Goal: Information Seeking & Learning: Find specific fact

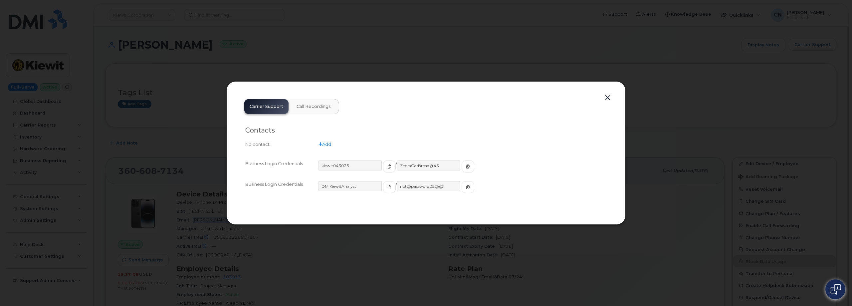
click at [608, 100] on button "button" at bounding box center [608, 97] width 10 height 9
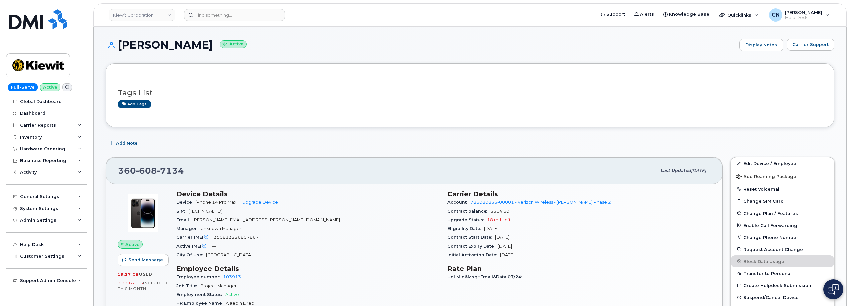
click at [227, 21] on header "[PERSON_NAME] Corporation Support Alerts Knowledge Base Quicklinks Suspend / Ca…" at bounding box center [470, 14] width 754 height 23
click at [231, 16] on input at bounding box center [234, 15] width 101 height 12
paste input "5045596795"
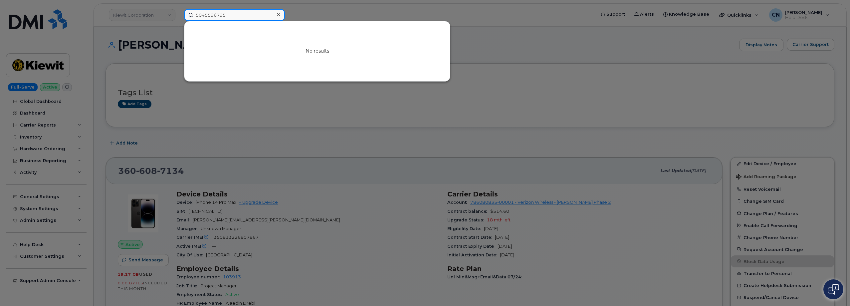
drag, startPoint x: 193, startPoint y: 13, endPoint x: 77, endPoint y: 13, distance: 115.9
click at [179, 13] on div "5045596795 No results" at bounding box center [388, 15] width 418 height 12
paste input "[PERSON_NAME]"
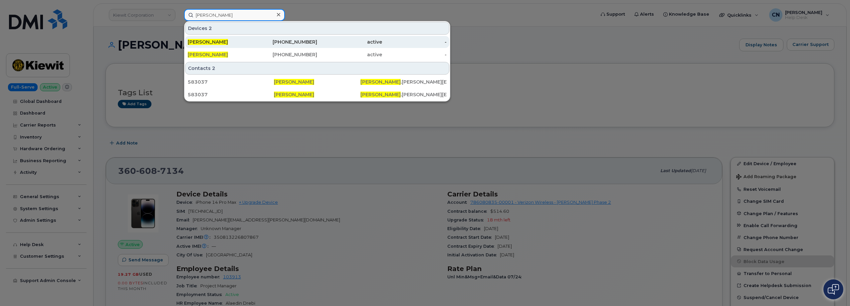
type input "[PERSON_NAME]"
click at [214, 42] on span "[PERSON_NAME]" at bounding box center [208, 42] width 40 height 6
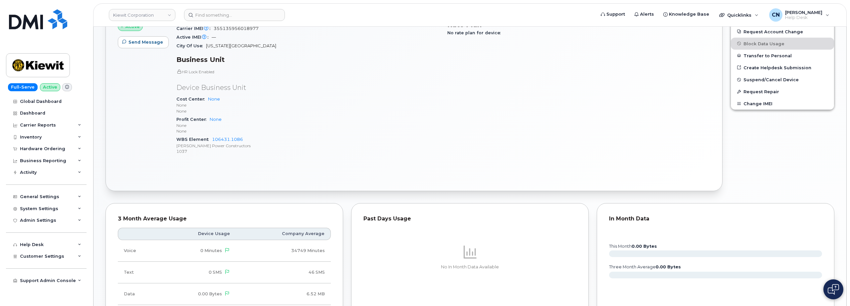
scroll to position [67, 0]
